Goal: Task Accomplishment & Management: Manage account settings

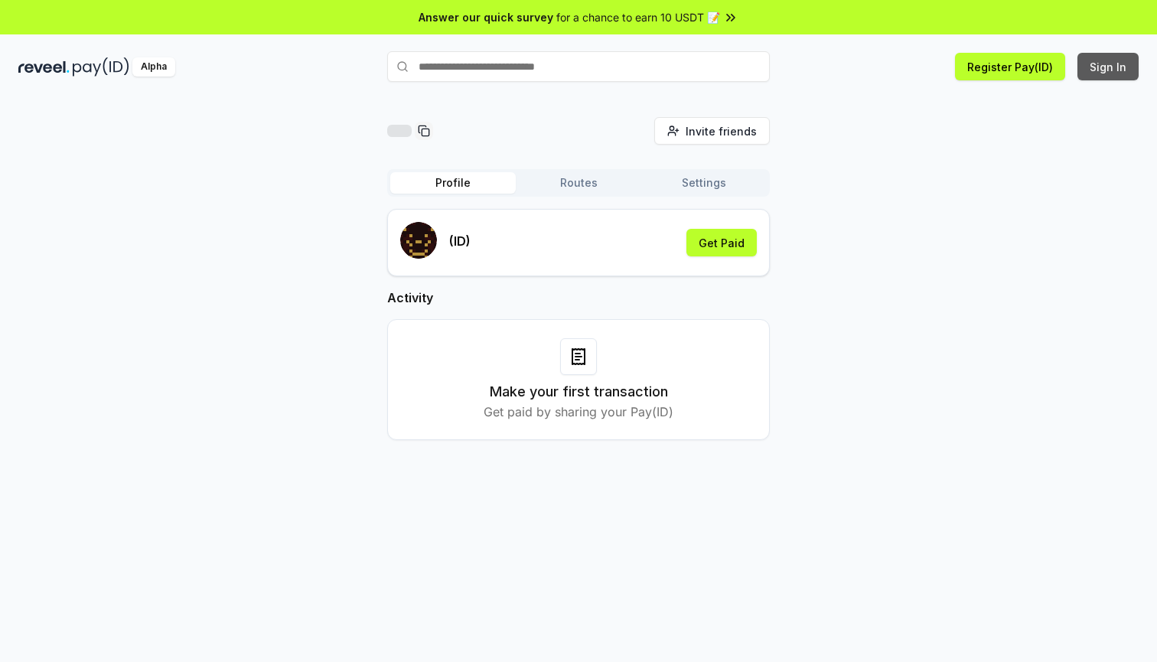
click at [1110, 72] on button "Sign In" at bounding box center [1107, 67] width 61 height 28
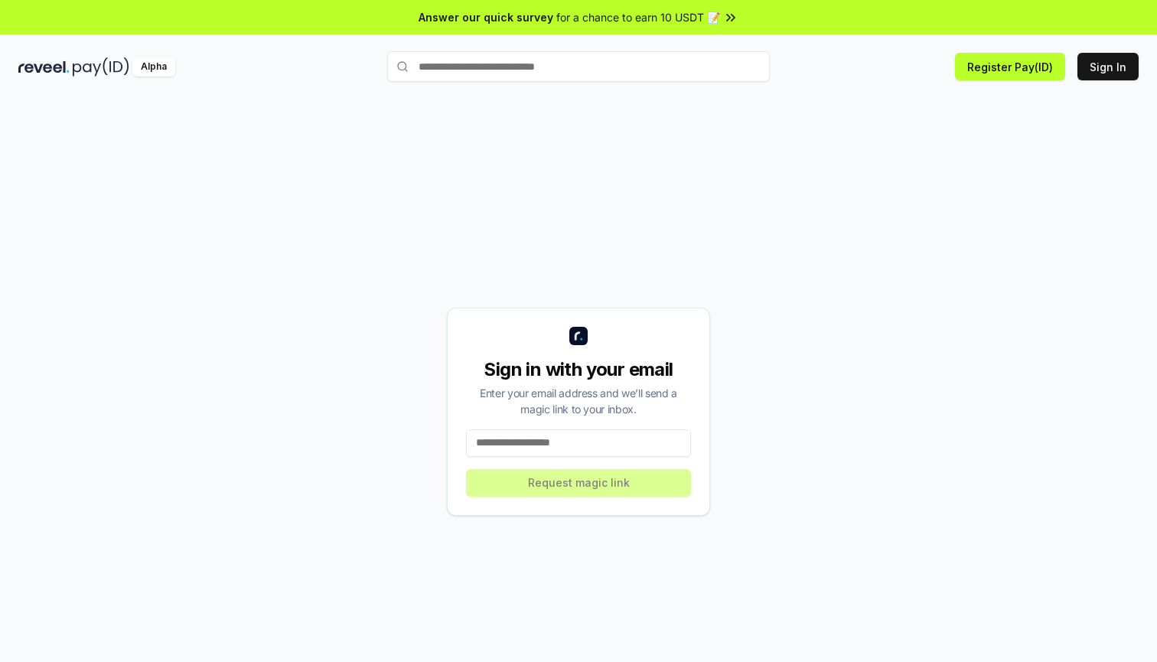
click at [582, 441] on input at bounding box center [578, 443] width 225 height 28
type input "*"
type input "**********"
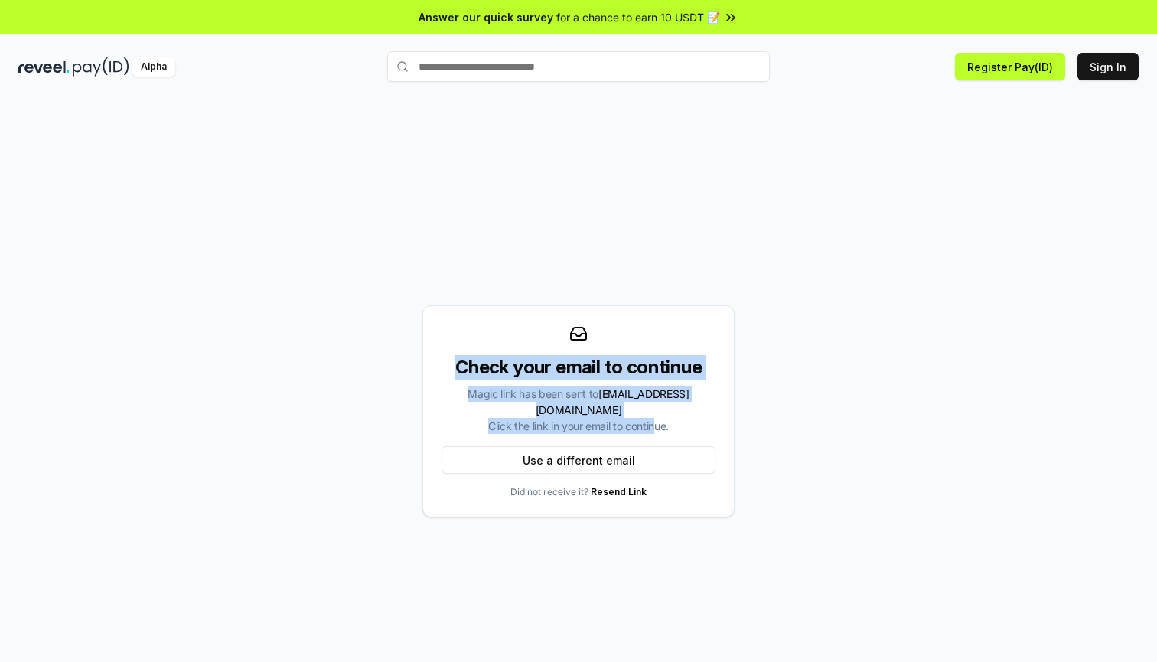
drag, startPoint x: 454, startPoint y: 378, endPoint x: 650, endPoint y: 419, distance: 200.1
click at [650, 419] on div "Check your email to continue Magic link has been sent to 1578379050@qq.com Clic…" at bounding box center [579, 394] width 274 height 79
click at [607, 207] on div "Check your email to continue Magic link has been sent to 1578379050@qq.com Clic…" at bounding box center [578, 411] width 1120 height 588
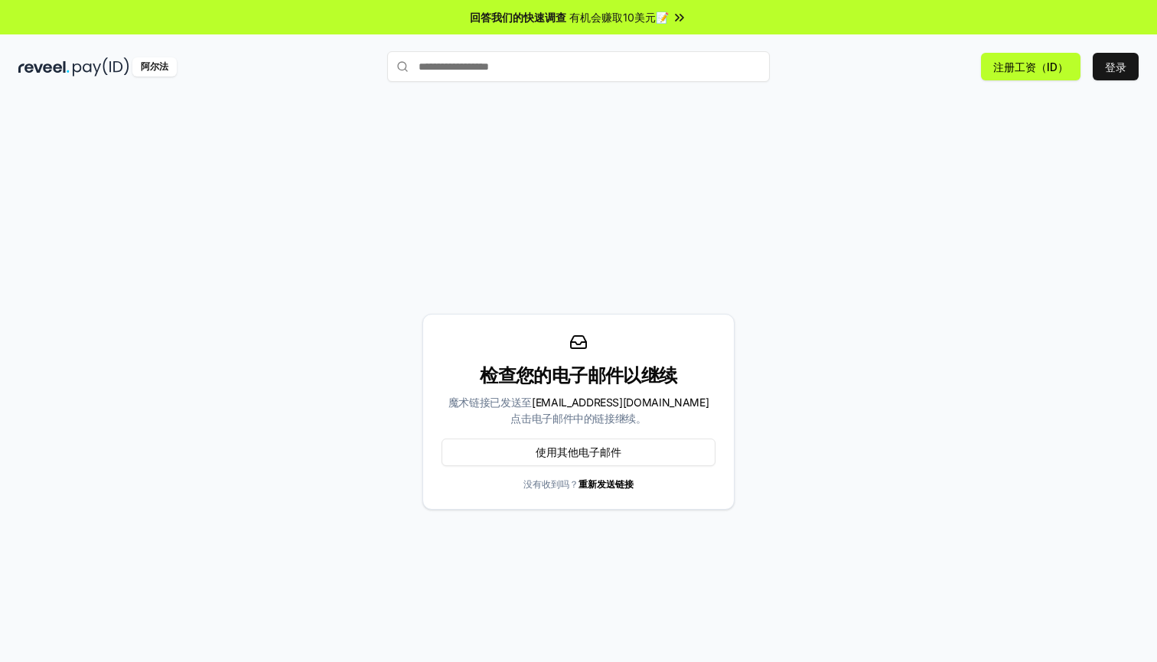
click at [769, 366] on div "检查您的电子邮件以继续 魔术链接已发送至 1578379050@qq.com 点击电子邮件中的链接继续。 使用其他电子邮件 没有收到吗？ 重新发送链接" at bounding box center [578, 411] width 1120 height 588
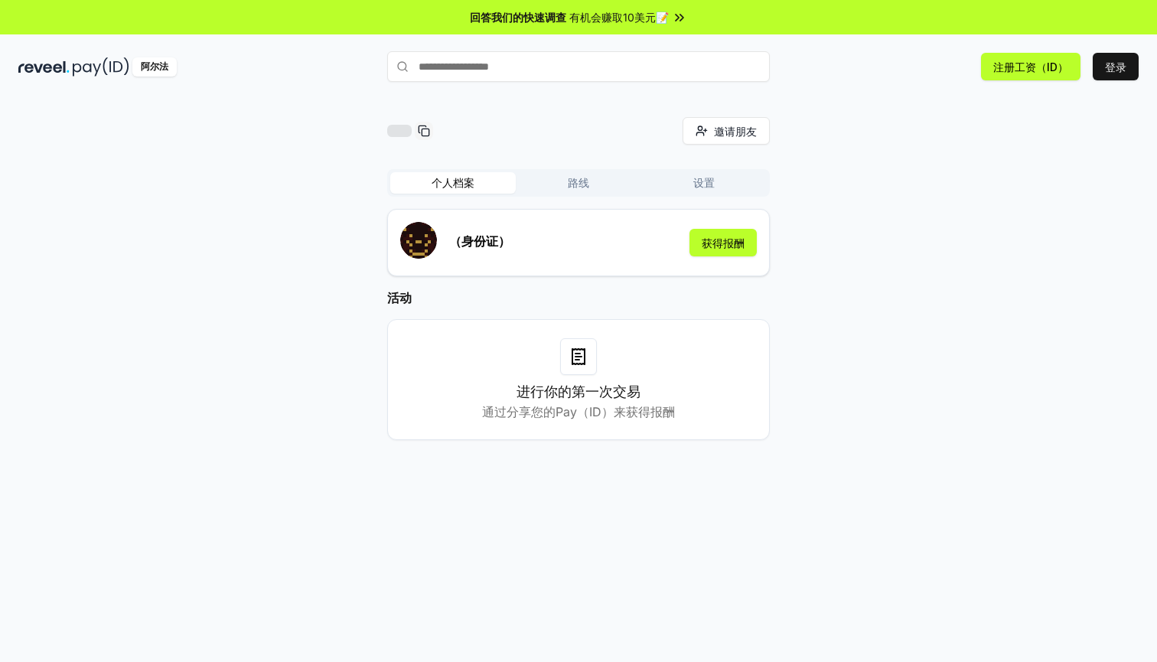
click at [571, 399] on h3 "进行你的第一次交易" at bounding box center [579, 391] width 124 height 21
click at [576, 357] on icon at bounding box center [578, 357] width 6 height 0
click at [570, 184] on button "路线" at bounding box center [578, 182] width 125 height 21
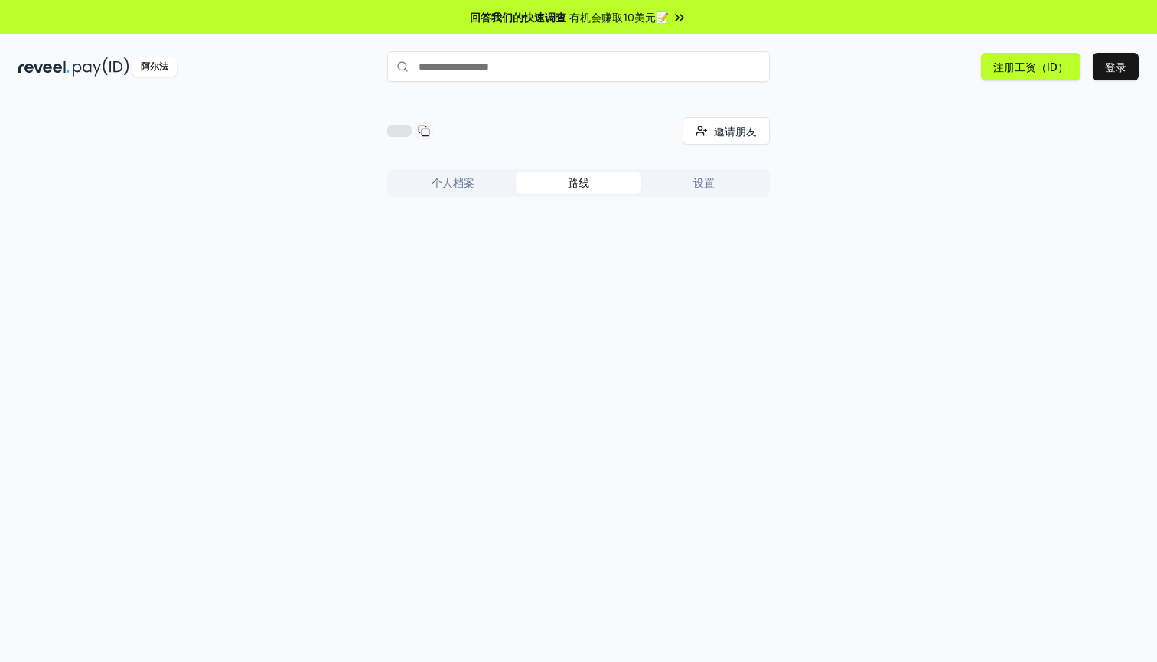
click at [588, 186] on button "路线" at bounding box center [578, 182] width 125 height 21
click at [709, 179] on button "设置" at bounding box center [703, 182] width 125 height 21
click at [467, 187] on button "个人档案" at bounding box center [452, 182] width 125 height 21
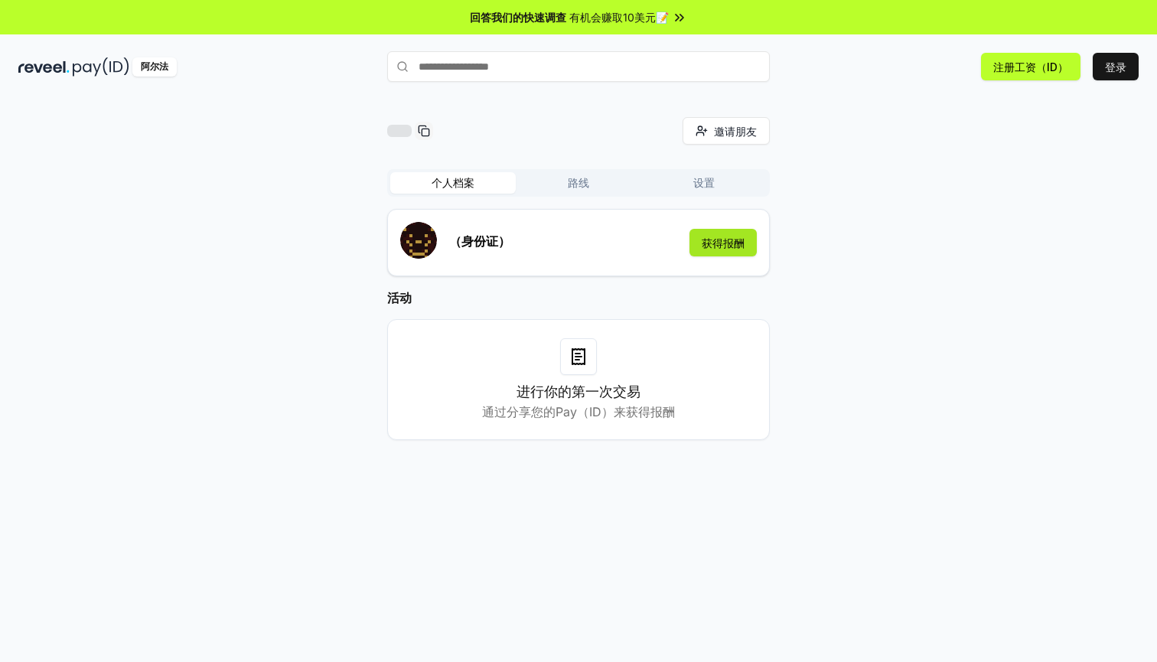
click at [717, 246] on button "获得报酬" at bounding box center [722, 243] width 67 height 28
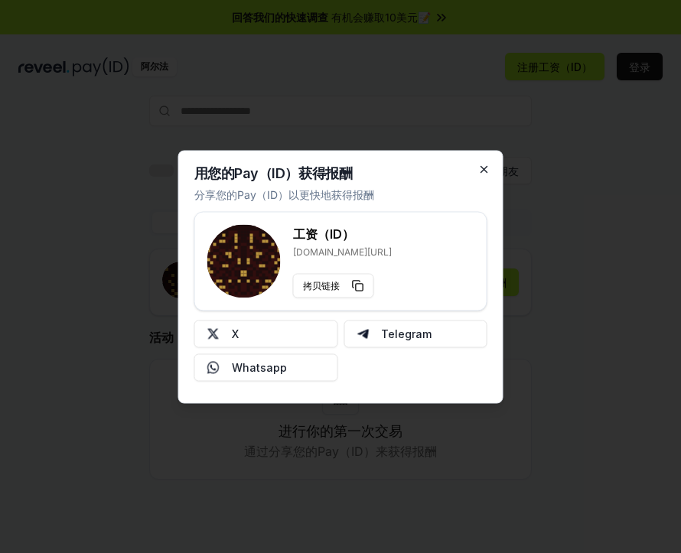
click at [485, 169] on icon "button" at bounding box center [484, 169] width 12 height 12
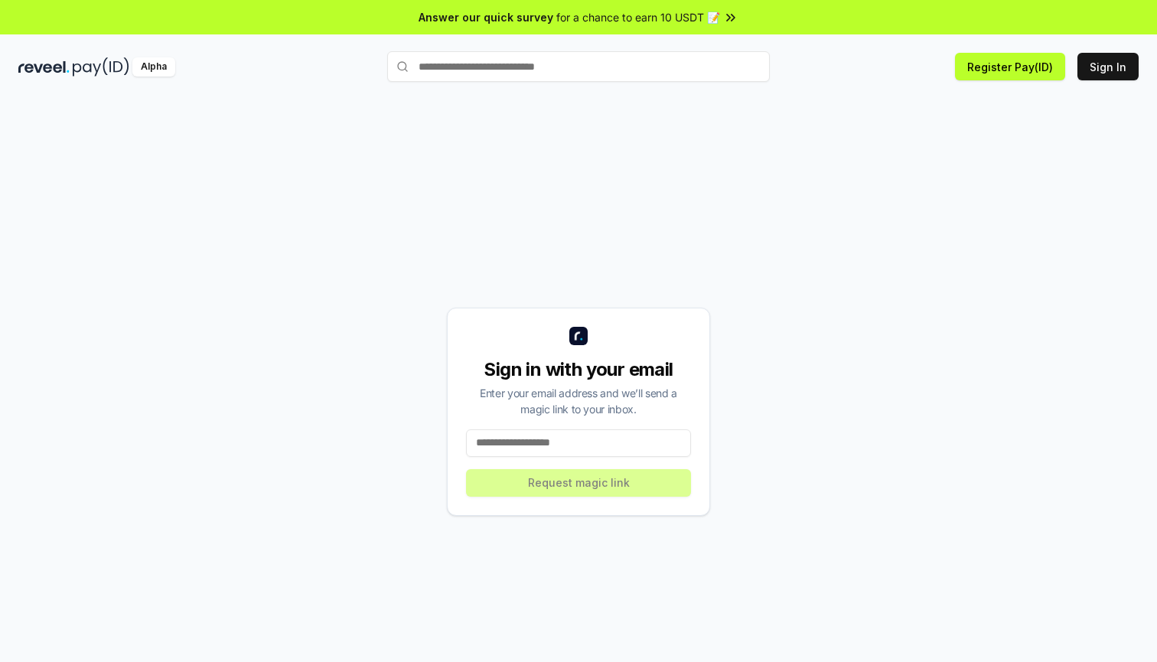
click at [523, 437] on input at bounding box center [578, 443] width 225 height 28
type input "**********"
click at [1115, 80] on button "Sign In" at bounding box center [1107, 67] width 61 height 28
click at [562, 473] on div "Sign in with your email Enter your email address and we’ll send a magic link to…" at bounding box center [578, 412] width 263 height 208
click at [566, 451] on input at bounding box center [578, 443] width 225 height 28
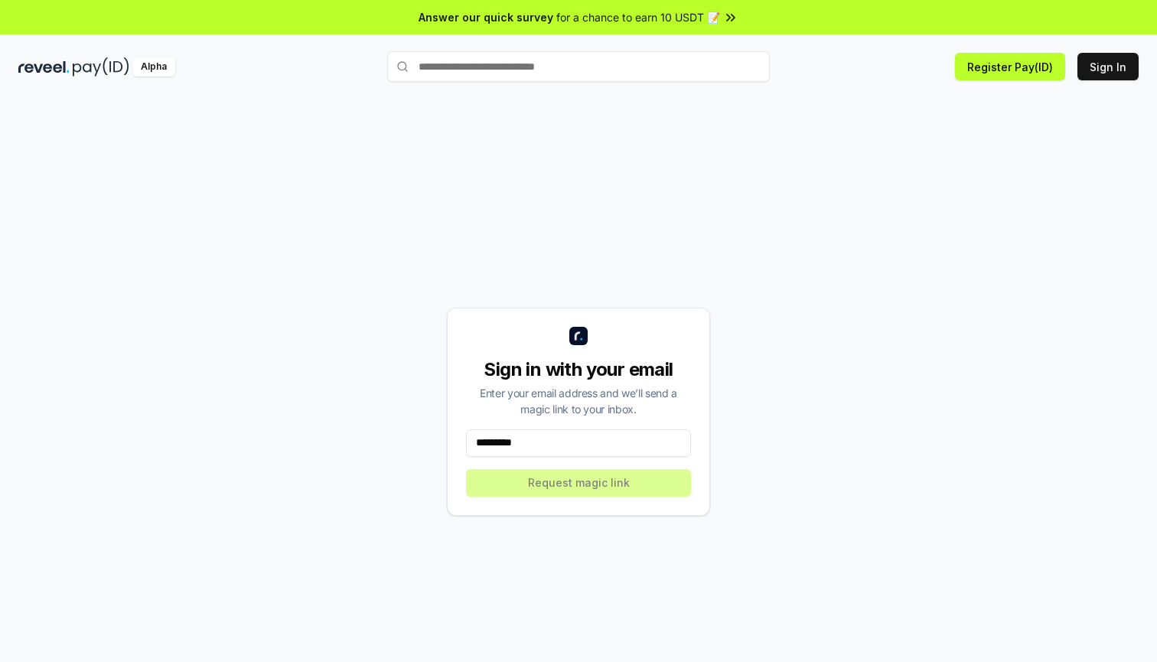
type input "**********"
